Goal: Task Accomplishment & Management: Manage account settings

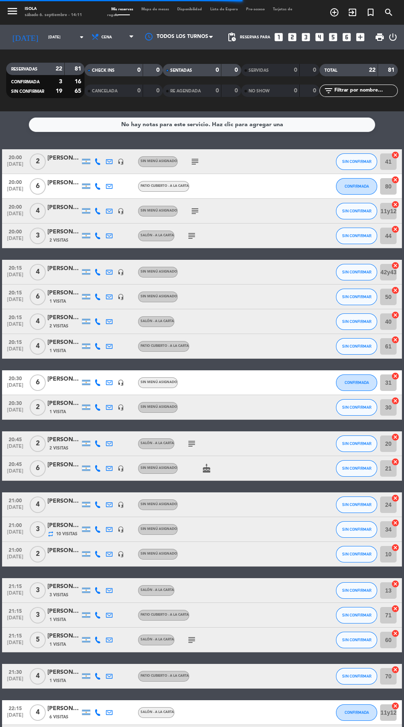
click at [13, 11] on icon "menu" at bounding box center [12, 11] width 12 height 12
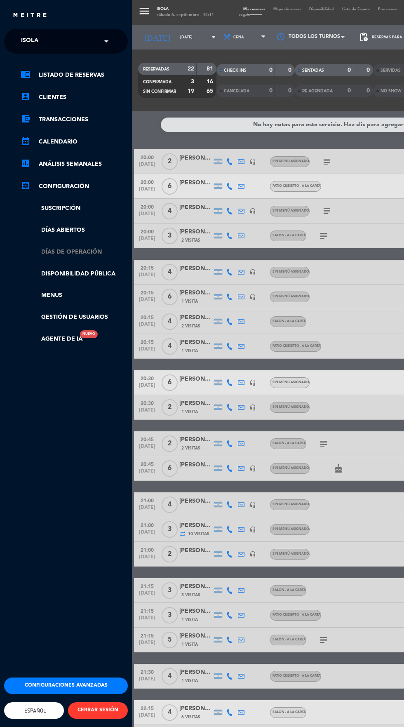
click at [95, 253] on link "Días de Operación" at bounding box center [74, 252] width 107 height 9
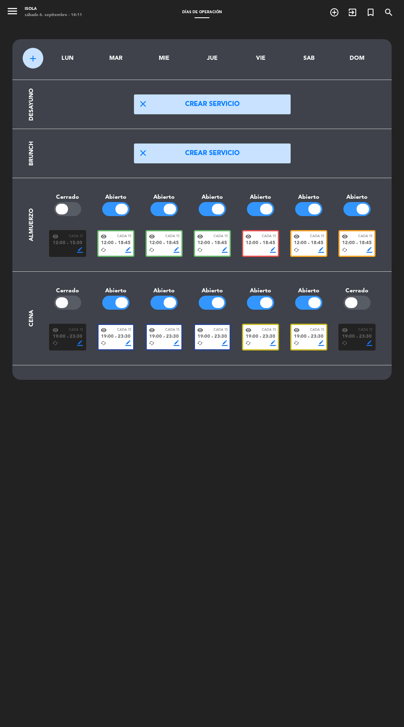
click at [257, 335] on span "19:00" at bounding box center [252, 336] width 13 height 7
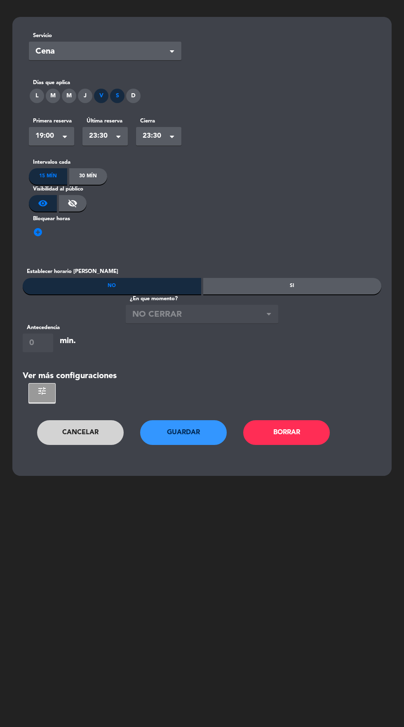
scroll to position [24, 0]
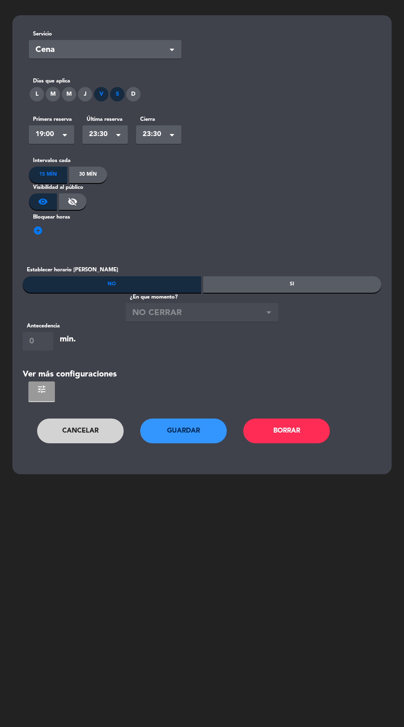
click at [46, 391] on span "tune" at bounding box center [42, 390] width 10 height 10
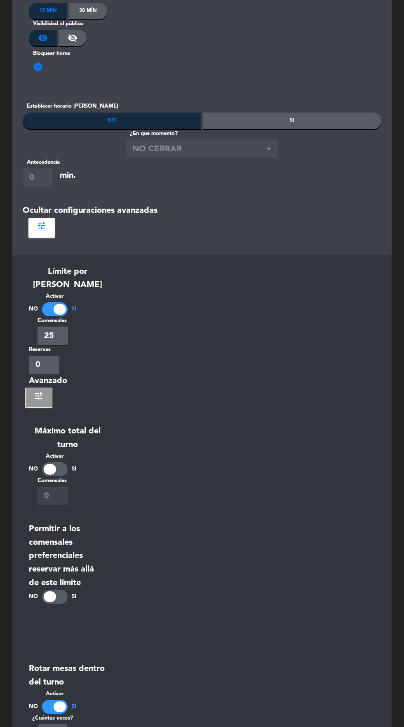
scroll to position [211, 0]
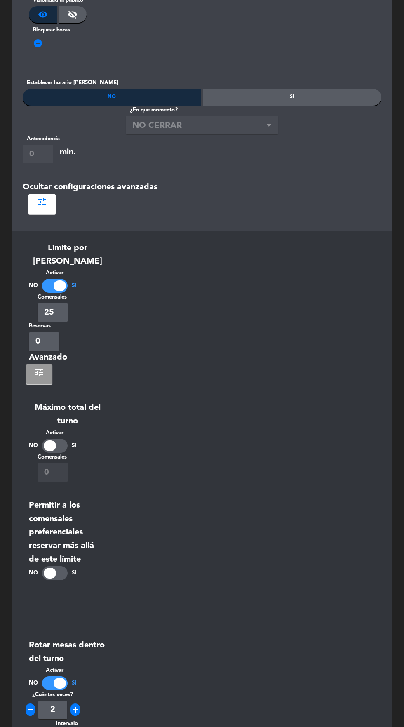
click at [38, 370] on button "tune" at bounding box center [39, 374] width 26 height 20
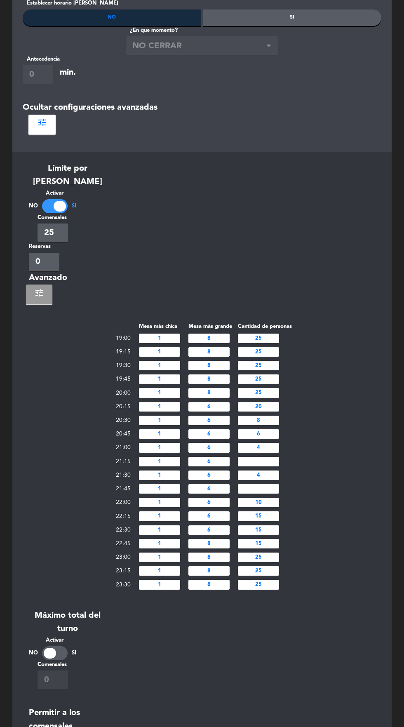
scroll to position [293, 0]
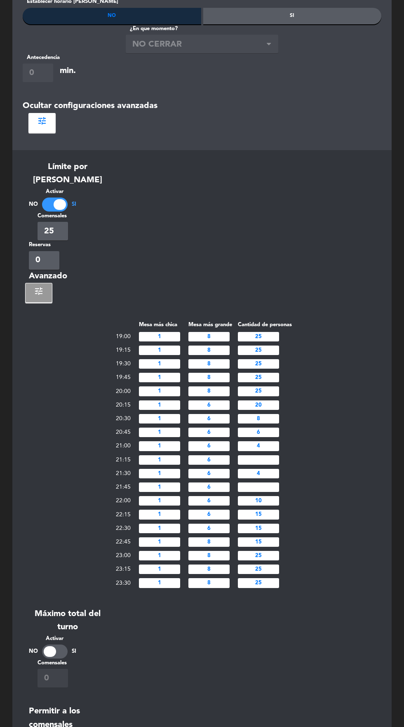
click at [272, 401] on input "20" at bounding box center [258, 405] width 41 height 9
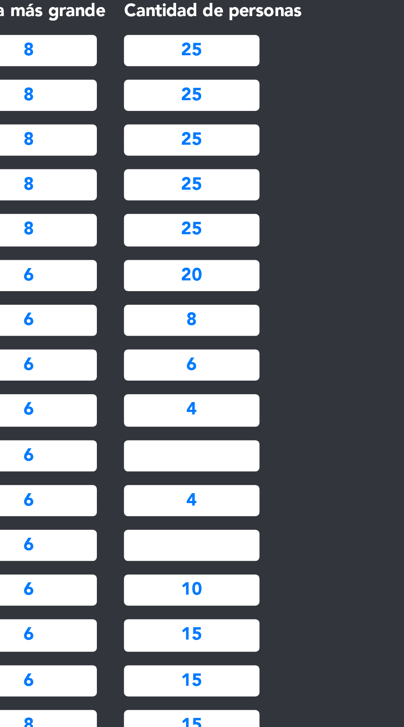
click at [311, 402] on div "Mesa más chica Mesa más grande Cantidad de personas 19:00 1 8 25 19:15 1 8 25 1…" at bounding box center [202, 455] width 359 height 270
click at [275, 401] on input "20" at bounding box center [258, 405] width 41 height 9
type input "2"
type input "14"
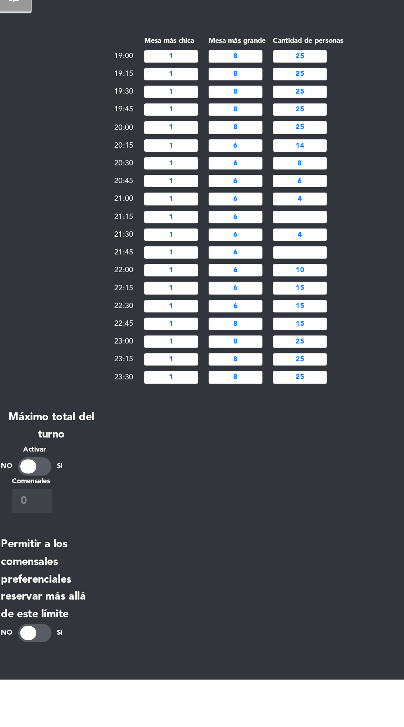
scroll to position [380, 0]
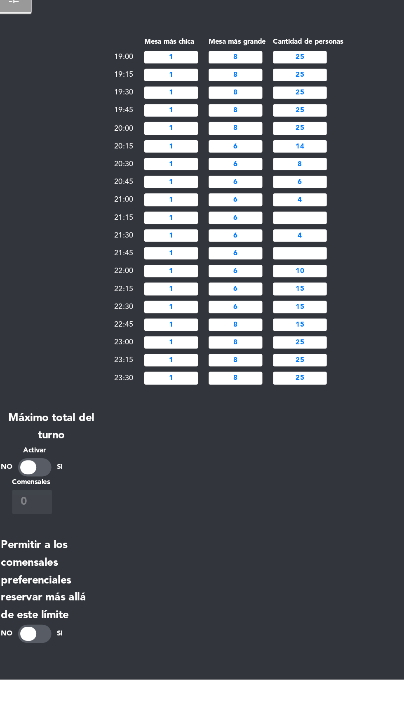
click at [177, 327] on input "1" at bounding box center [159, 331] width 41 height 9
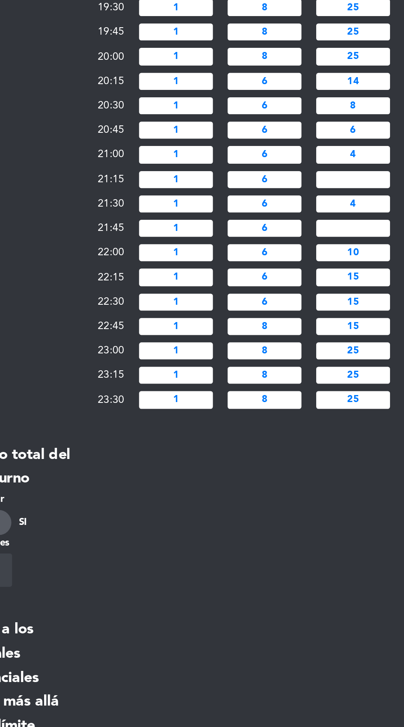
scroll to position [454, 0]
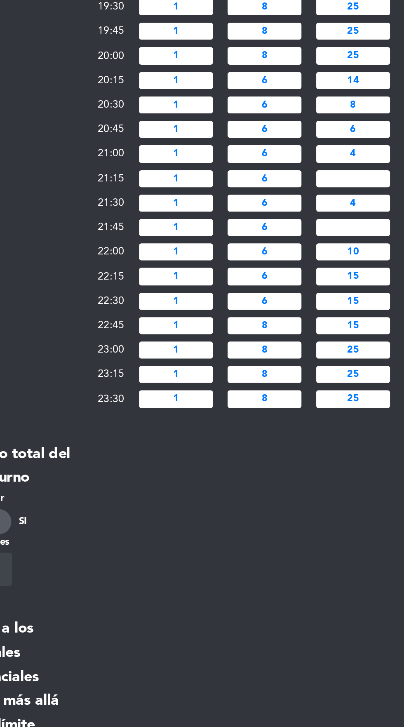
click at [173, 280] on input "1" at bounding box center [159, 284] width 41 height 9
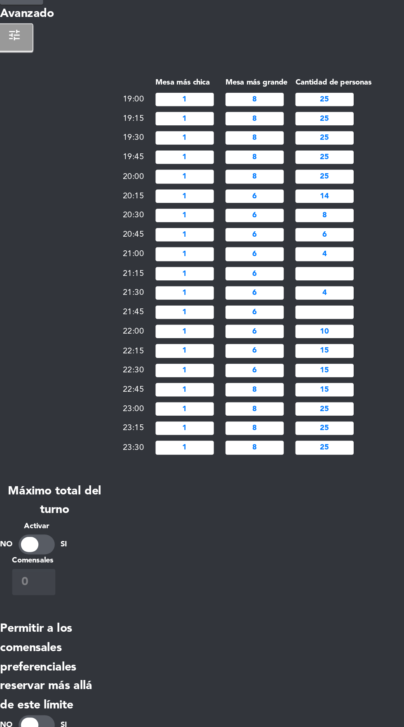
click at [269, 280] on input "4" at bounding box center [258, 284] width 41 height 9
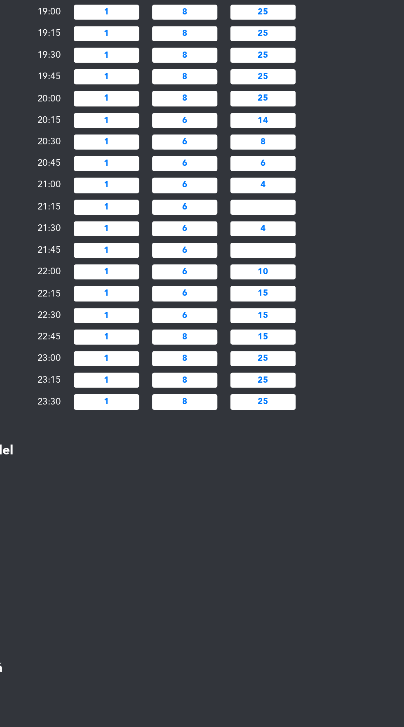
scroll to position [487, 0]
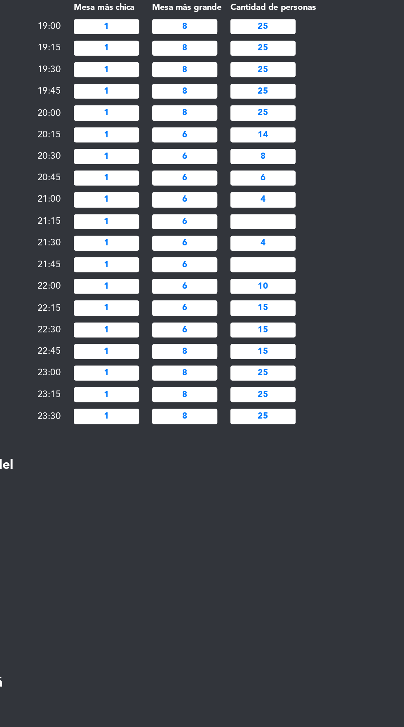
click at [217, 288] on input "6" at bounding box center [209, 292] width 41 height 9
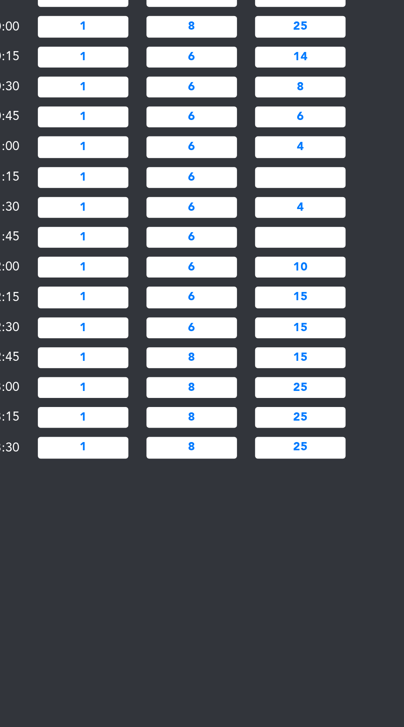
scroll to position [487, 0]
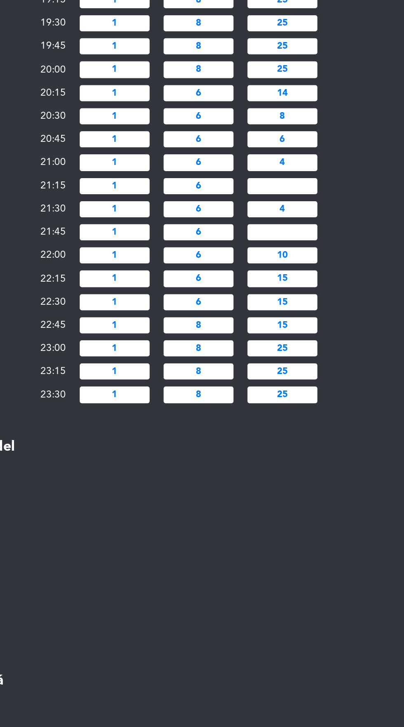
click at [226, 207] on input "6" at bounding box center [209, 211] width 41 height 9
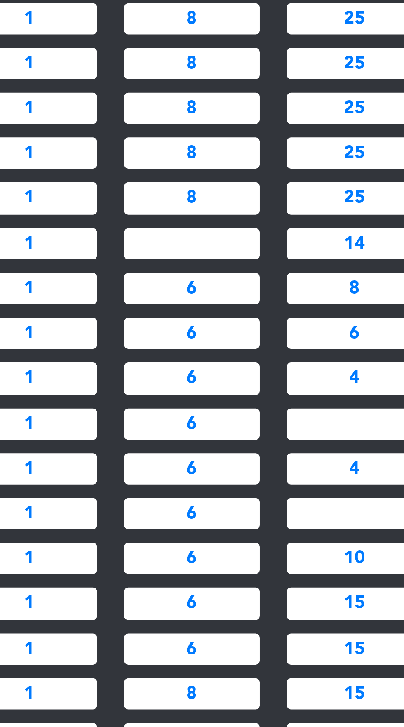
type input "4"
type input "6"
click at [224, 220] on input "6" at bounding box center [209, 224] width 41 height 9
type input "4"
click at [225, 234] on input "6" at bounding box center [209, 238] width 41 height 9
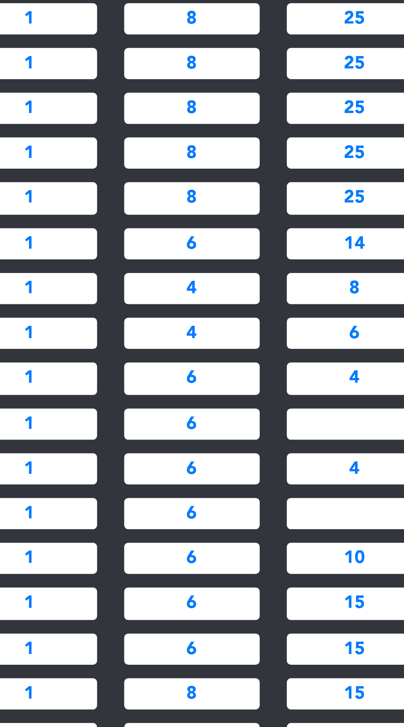
type input "4"
click at [224, 248] on input "6" at bounding box center [209, 252] width 41 height 9
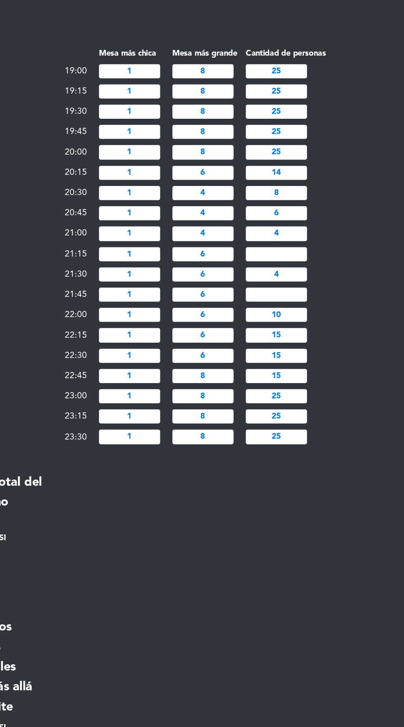
type input "4"
click at [169, 220] on input "1" at bounding box center [159, 224] width 41 height 9
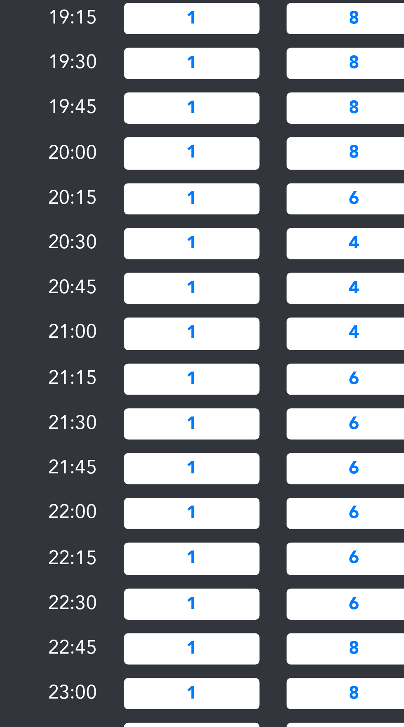
scroll to position [491, 0]
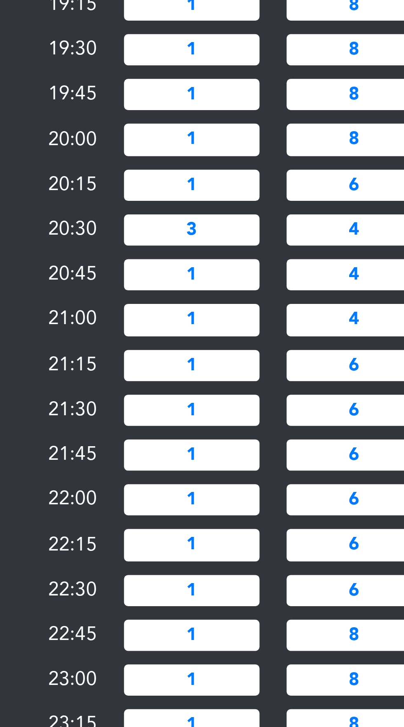
type input "3"
click at [175, 230] on input "1" at bounding box center [159, 234] width 41 height 9
type input "3"
click at [172, 243] on input "1" at bounding box center [159, 247] width 41 height 9
type input "3"
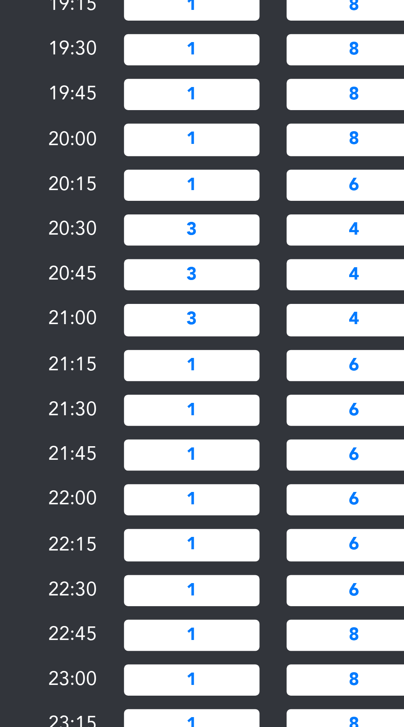
click at [172, 257] on input "1" at bounding box center [159, 261] width 41 height 9
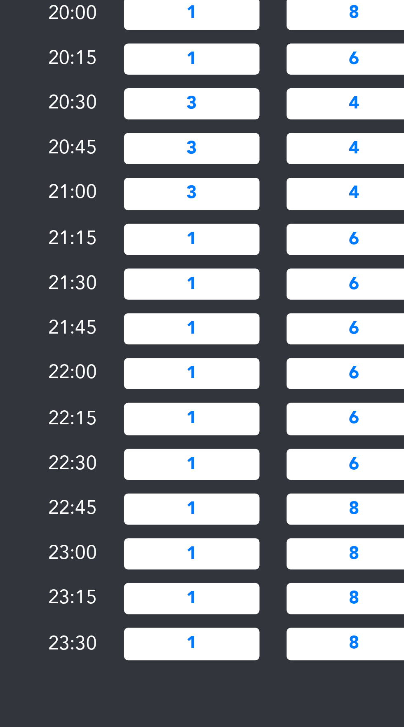
scroll to position [529, 0]
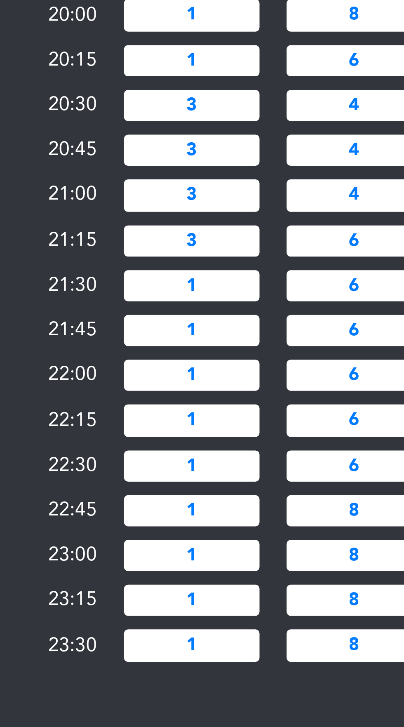
type input "3"
click at [173, 233] on input "1" at bounding box center [159, 237] width 41 height 9
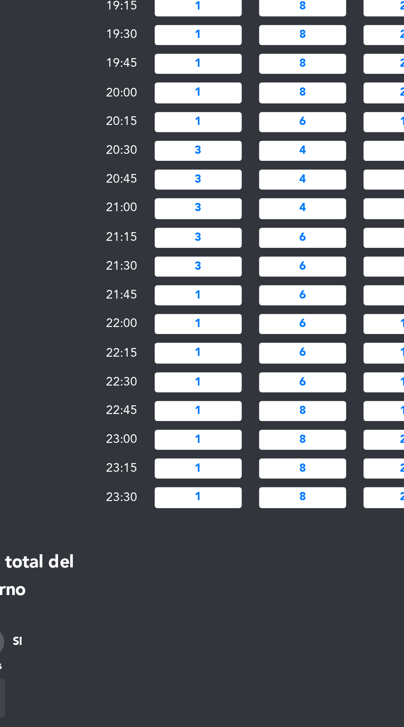
type input "3"
click at [220, 220] on input "6" at bounding box center [209, 224] width 41 height 9
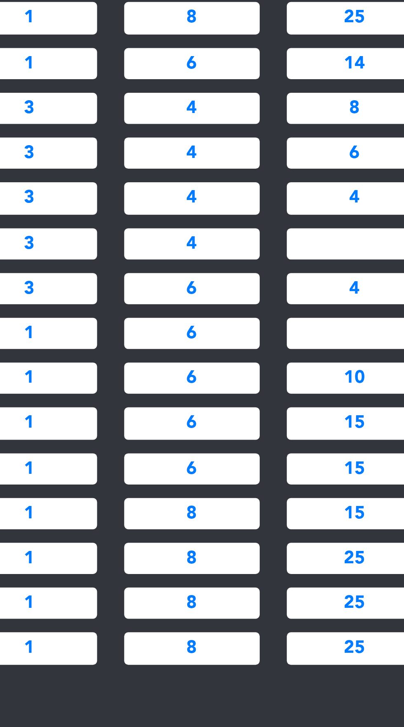
type input "4"
click at [222, 233] on input "6" at bounding box center [209, 237] width 41 height 9
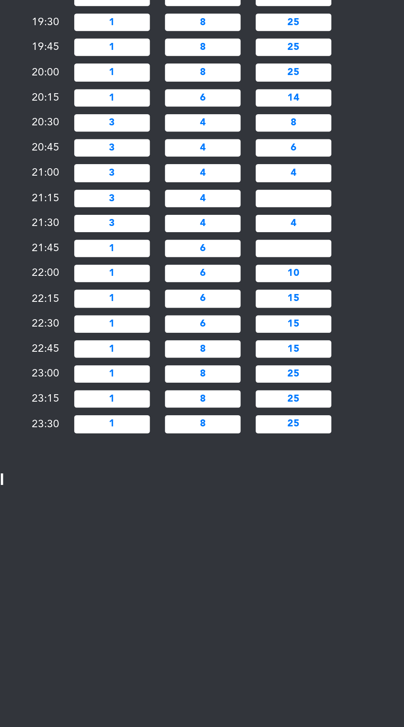
scroll to position [552, 0]
type input "4"
click at [271, 196] on input "number" at bounding box center [258, 200] width 41 height 9
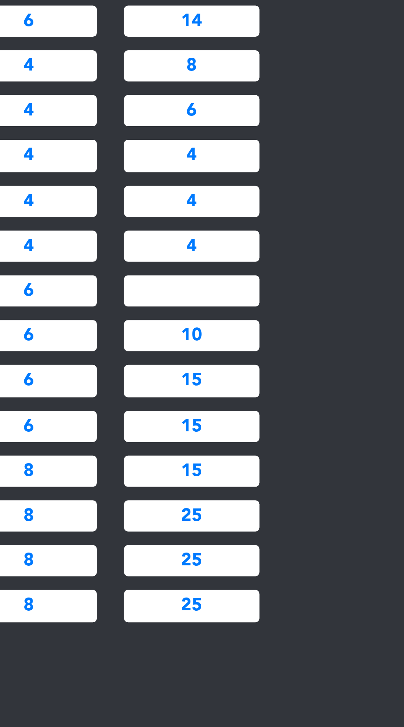
scroll to position [567, 0]
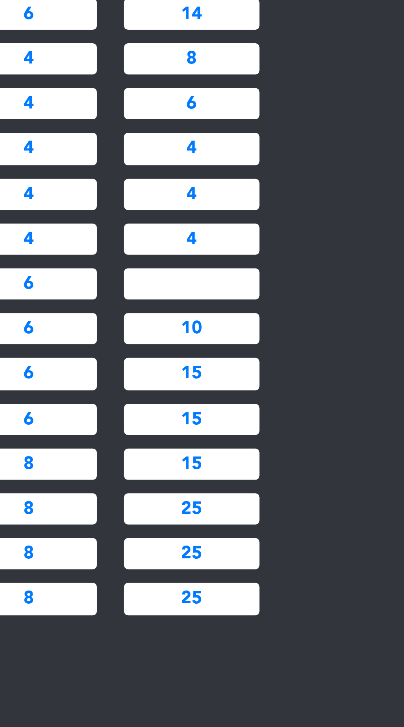
type input "4"
click at [274, 208] on input "number" at bounding box center [258, 212] width 41 height 9
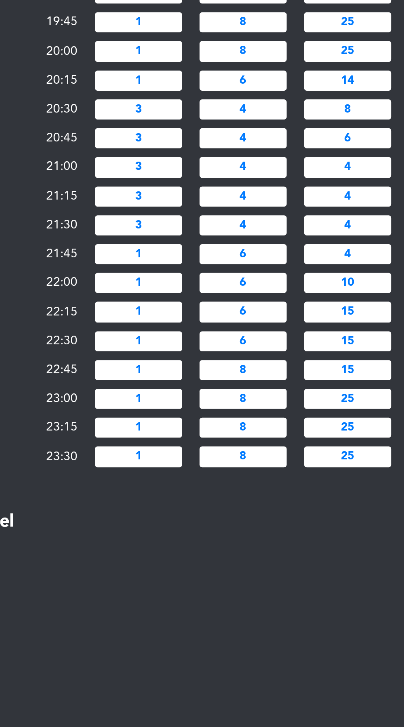
type input "4"
click at [216, 208] on input "6" at bounding box center [209, 212] width 41 height 9
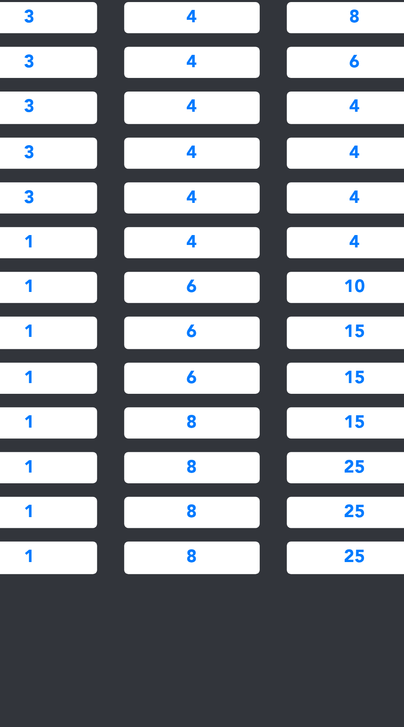
type input "4"
click at [171, 208] on input "1" at bounding box center [159, 212] width 41 height 9
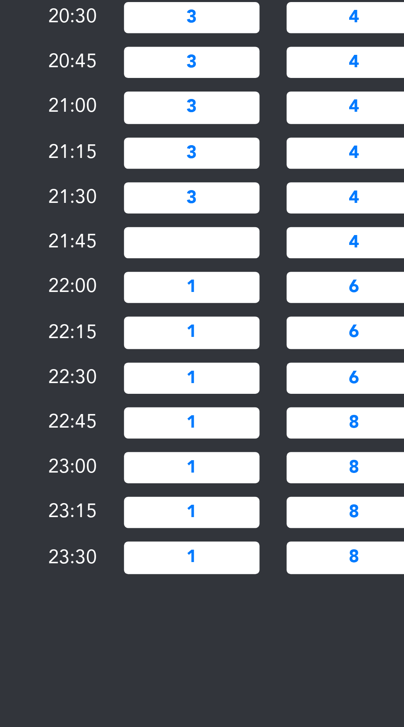
type input "3"
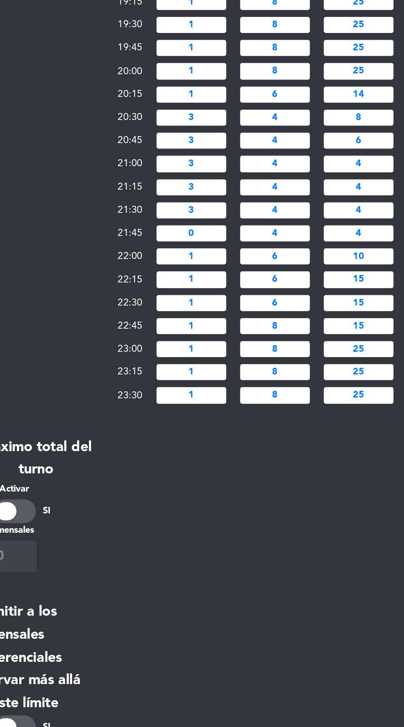
type input "0"
click at [220, 208] on input "4" at bounding box center [209, 212] width 41 height 9
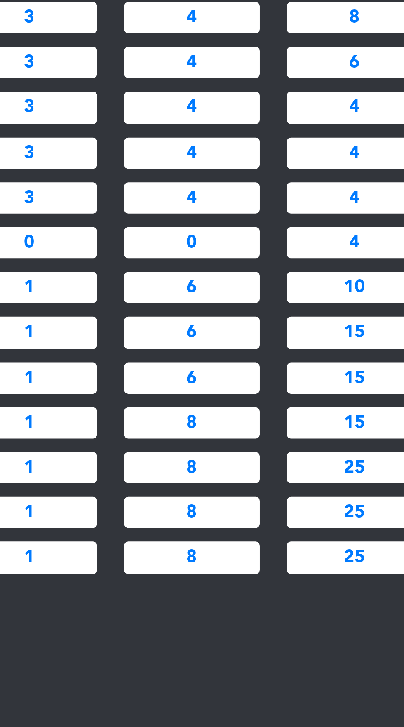
type input "0"
click at [260, 208] on input "4" at bounding box center [258, 212] width 41 height 9
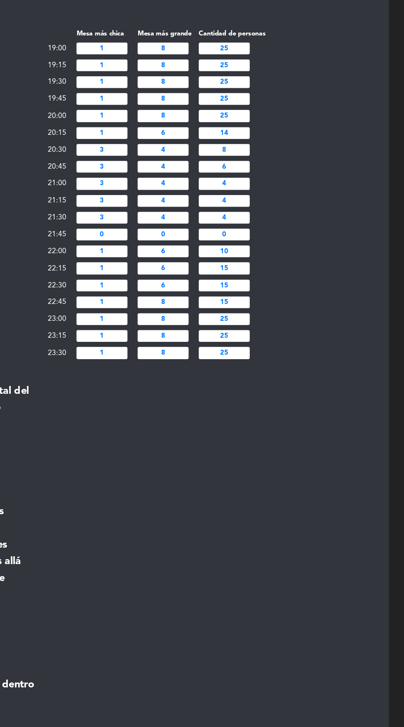
scroll to position [0, 0]
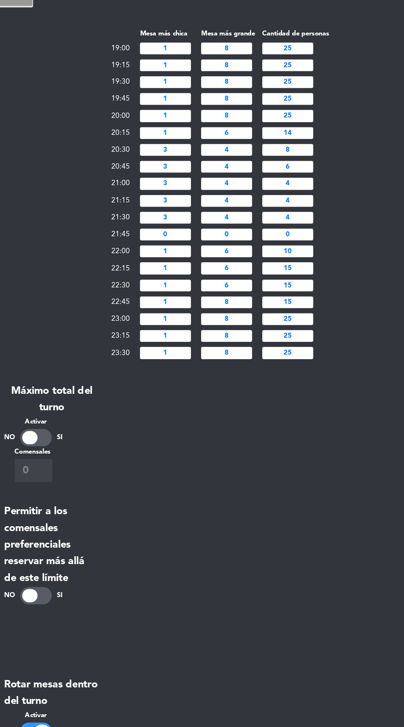
type input "0"
click at [316, 197] on div "Mesa más chica Mesa más grande Cantidad de personas 19:00 1 8 25 19:15 1 8 25 1…" at bounding box center [202, 181] width 359 height 270
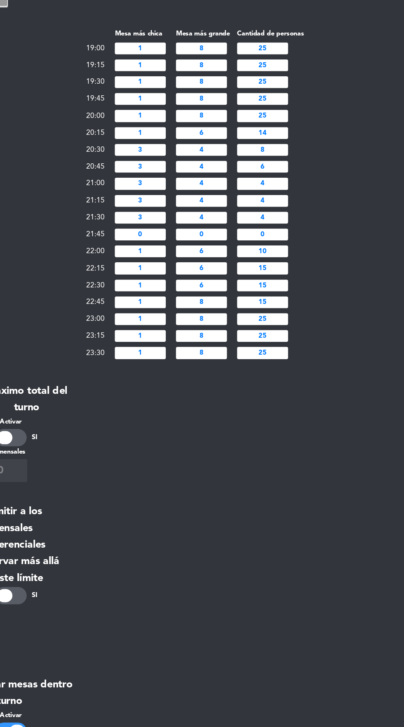
click at [221, 208] on input "0" at bounding box center [209, 212] width 41 height 9
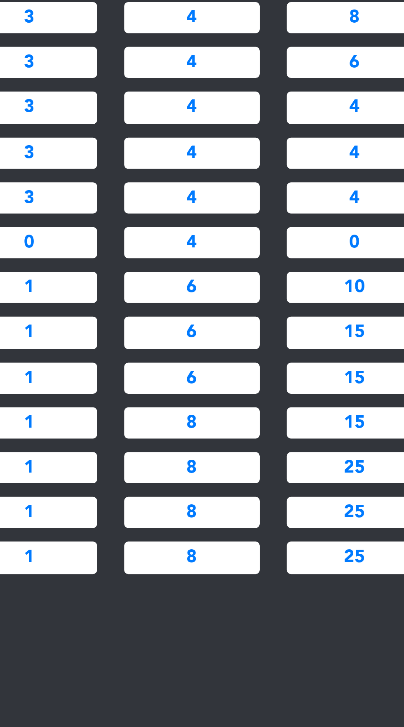
type input "4"
click at [170, 208] on input "0" at bounding box center [159, 212] width 41 height 9
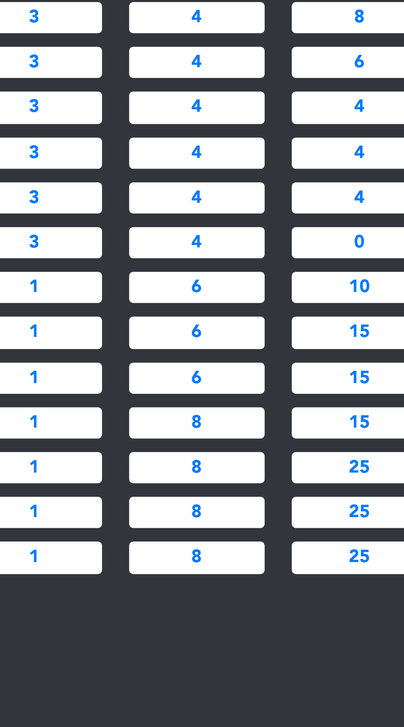
type input "3"
click at [262, 208] on input "0" at bounding box center [258, 212] width 41 height 9
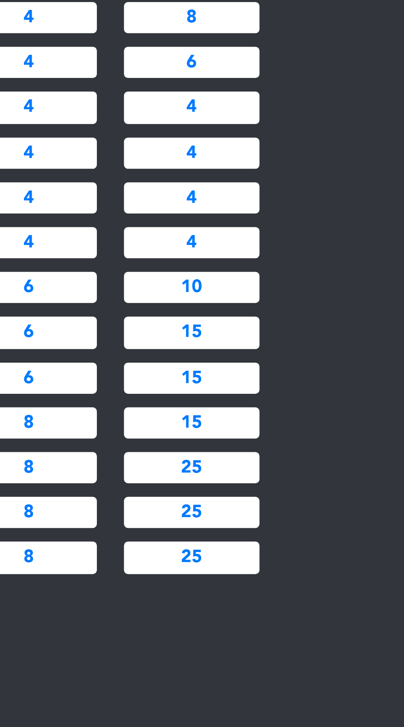
type input "4"
click at [297, 220] on div "Mesa más chica Mesa más grande Cantidad de personas 19:00 1 8 25 19:15 1 8 25 1…" at bounding box center [202, 181] width 359 height 270
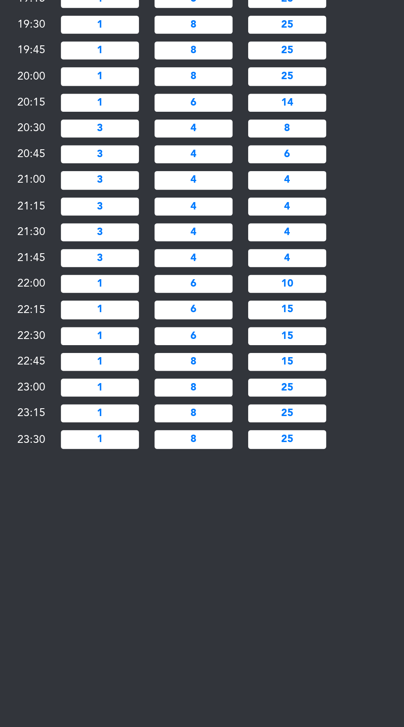
click at [273, 236] on input "15" at bounding box center [258, 240] width 41 height 9
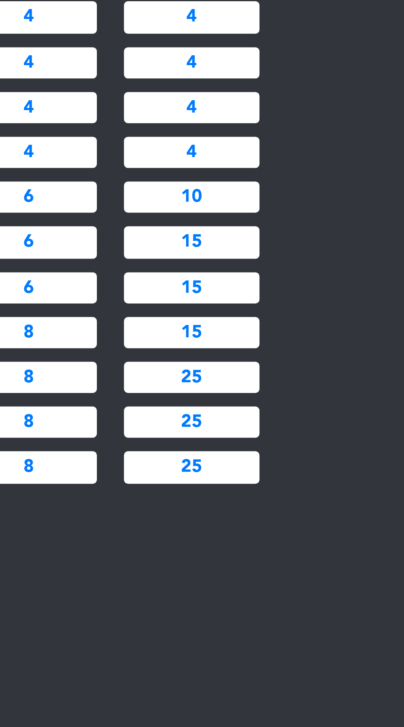
type input "1"
type input "20"
click at [272, 250] on input "15" at bounding box center [258, 254] width 41 height 9
type input "1"
type input "20"
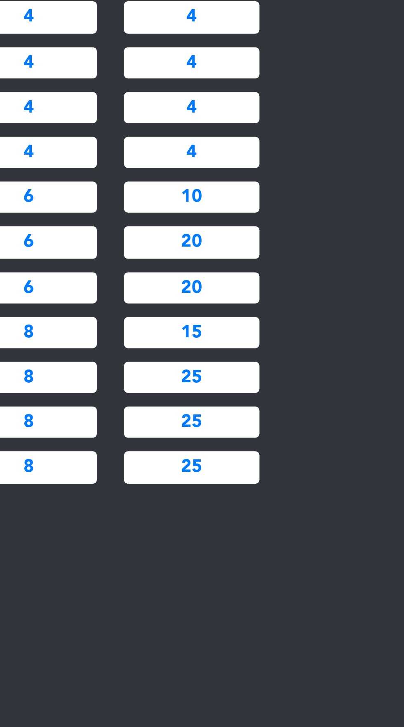
click at [275, 263] on input "15" at bounding box center [258, 267] width 41 height 9
type input "1"
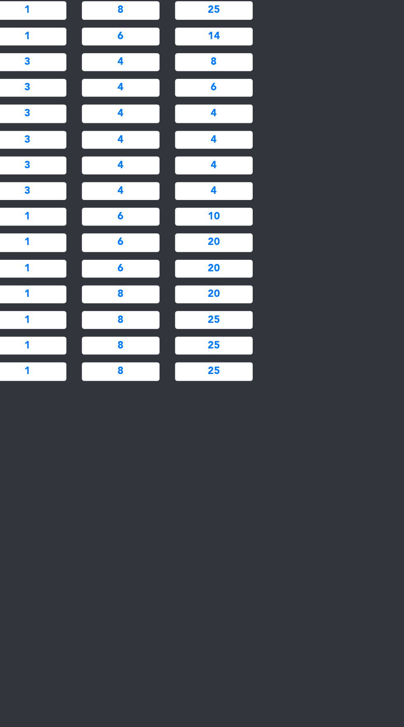
type input "20"
click at [265, 222] on input "10" at bounding box center [258, 226] width 41 height 9
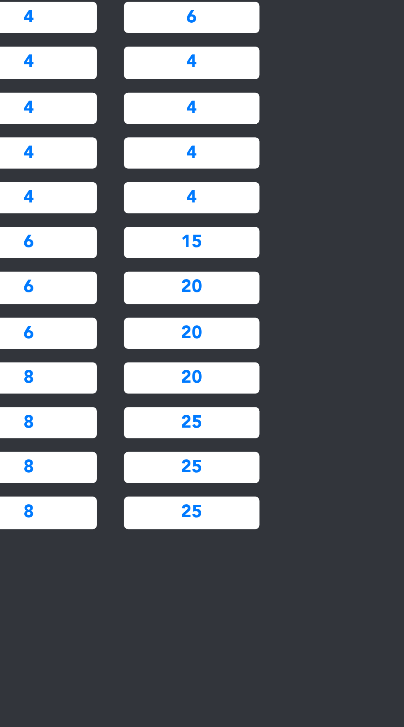
click at [302, 234] on div "Mesa más chica Mesa más grande Cantidad de personas 19:00 1 8 25 19:15 1 8 25 1…" at bounding box center [202, 181] width 359 height 270
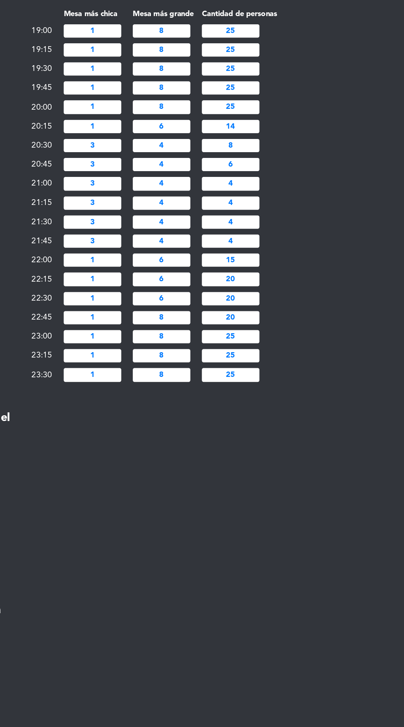
click at [275, 222] on input "15" at bounding box center [258, 226] width 41 height 9
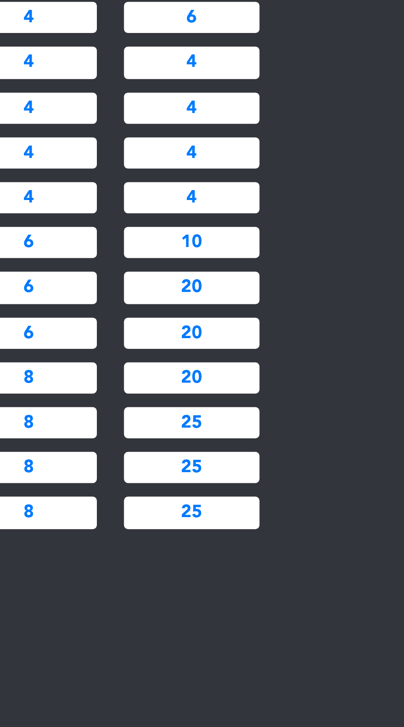
type input "10"
click at [304, 229] on div "Mesa más chica Mesa más grande Cantidad de personas 19:00 1 8 25 19:15 1 8 25 1…" at bounding box center [202, 181] width 359 height 270
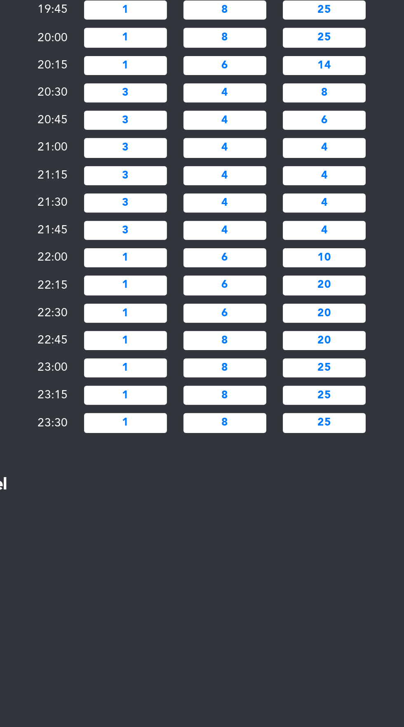
click at [223, 236] on input "6" at bounding box center [209, 240] width 41 height 9
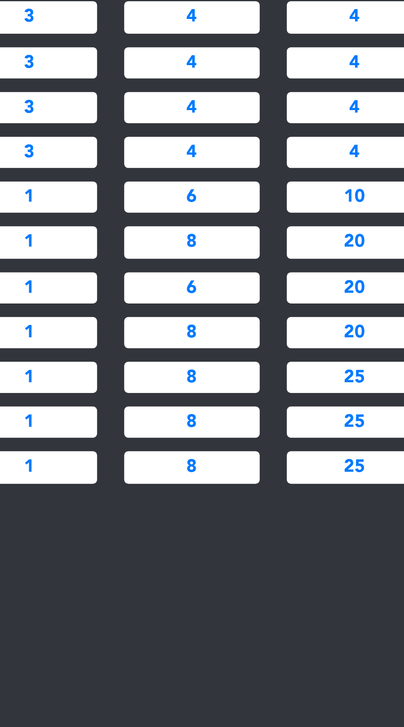
type input "8"
click at [222, 250] on input "6" at bounding box center [209, 254] width 41 height 9
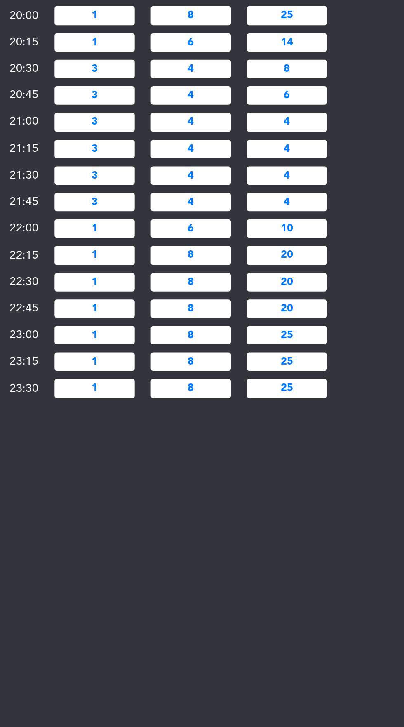
type input "8"
click at [297, 250] on div "Mesa más chica Mesa más grande Cantidad de personas 19:00 1 8 25 19:15 1 8 25 1…" at bounding box center [202, 181] width 359 height 270
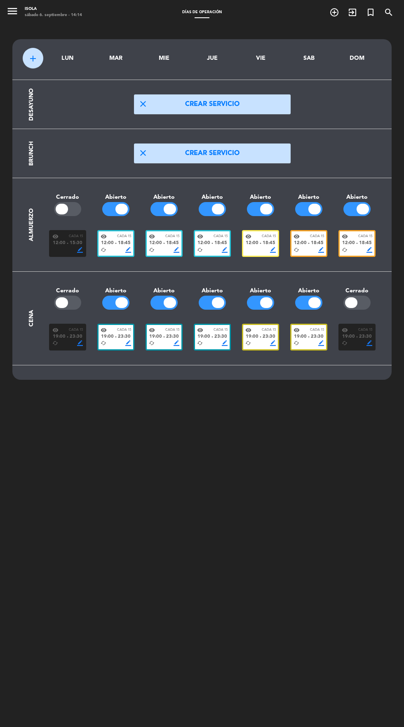
click at [18, 17] on button "menu" at bounding box center [12, 12] width 12 height 14
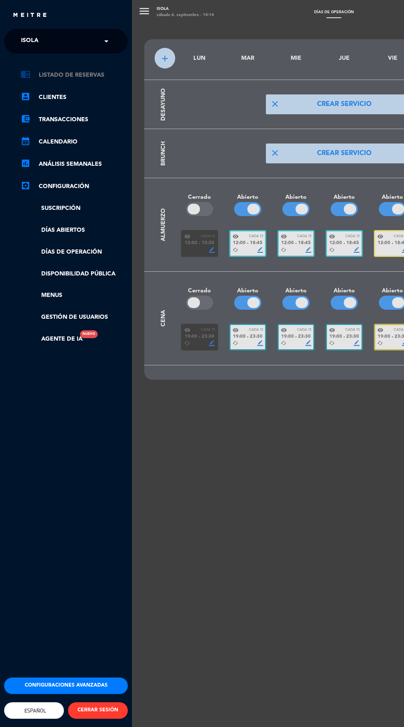
click at [61, 79] on link "chrome_reader_mode Listado de Reservas" at bounding box center [74, 75] width 107 height 10
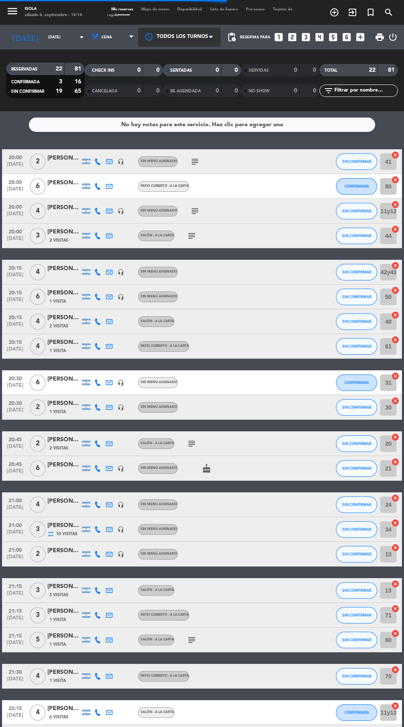
click at [154, 30] on div at bounding box center [179, 37] width 83 height 19
click at [158, 9] on span "Mapa de mesas" at bounding box center [155, 9] width 36 height 4
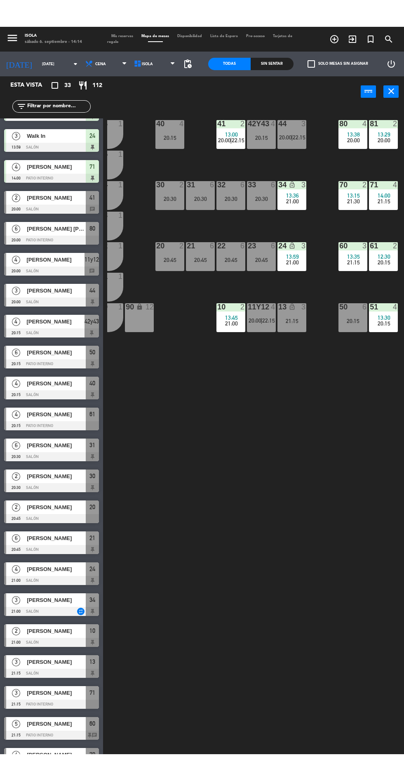
scroll to position [323, 0]
